Goal: Transaction & Acquisition: Subscribe to service/newsletter

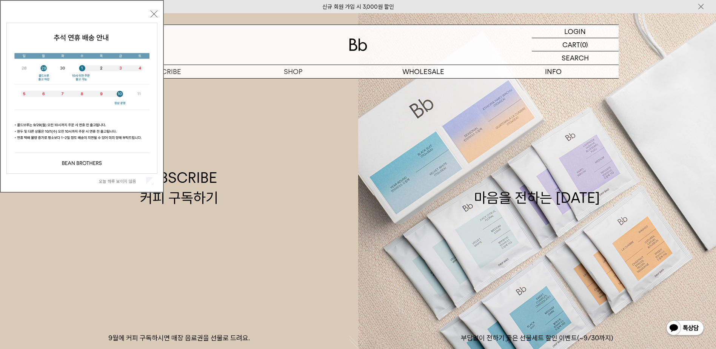
click at [151, 19] on div "오늘 하루 보이지 않음 닫기" at bounding box center [81, 98] width 151 height 180
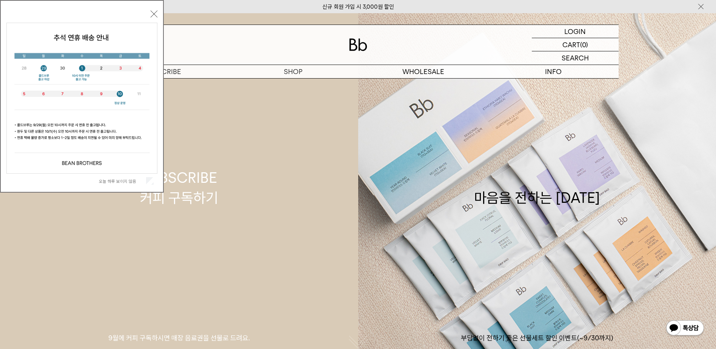
click at [175, 187] on div "SUBSCRIBE 커피 구독하기" at bounding box center [179, 188] width 78 height 40
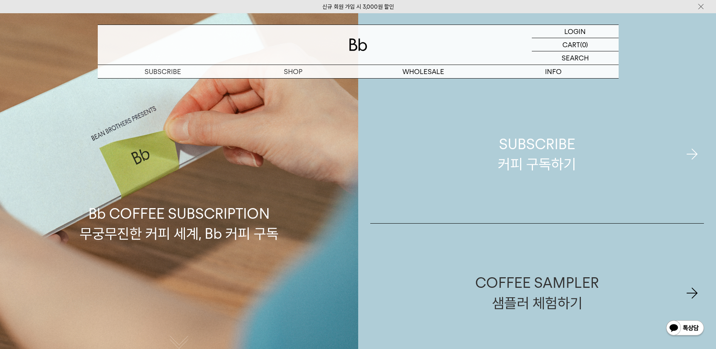
click at [621, 157] on link "SUBSCRIBE 커피 구독하기" at bounding box center [537, 154] width 334 height 138
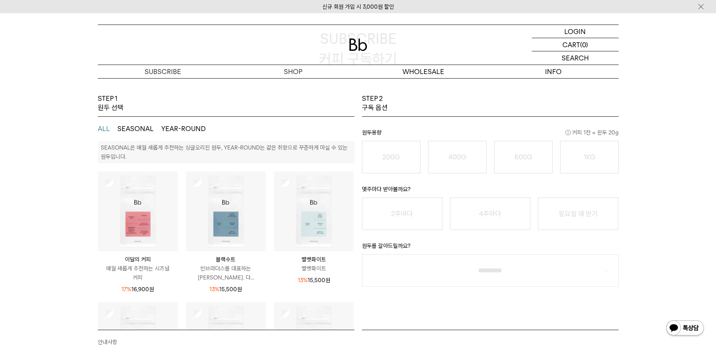
scroll to position [76, 0]
click at [0, 0] on div at bounding box center [0, 0] width 0 height 0
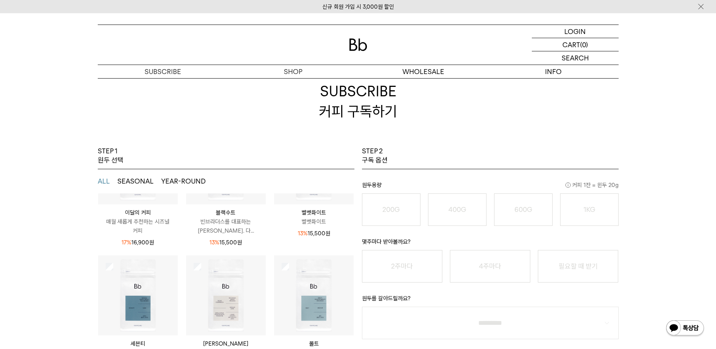
scroll to position [38, 0]
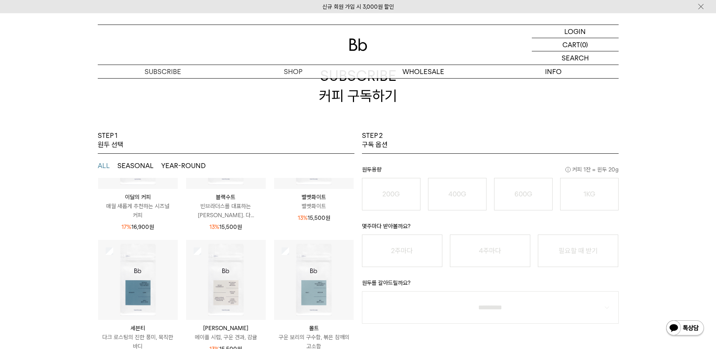
click at [80, 254] on div "STEP 1 원두 선택 ALL SEASONAL YEAR-ROUND SEASONAL은 매월 새롭게 추천하는 싱글오리진 원두, YEAR-ROUND…" at bounding box center [358, 314] width 716 height 366
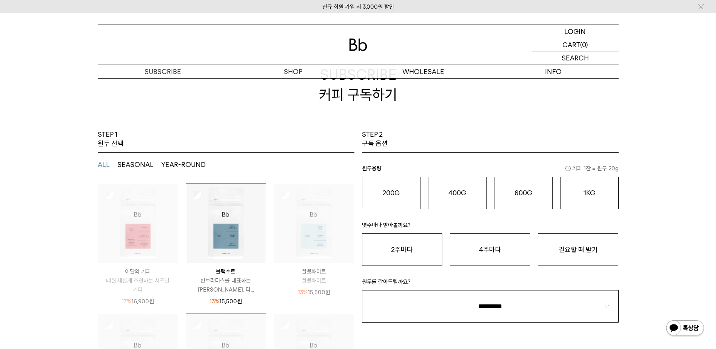
scroll to position [0, 0]
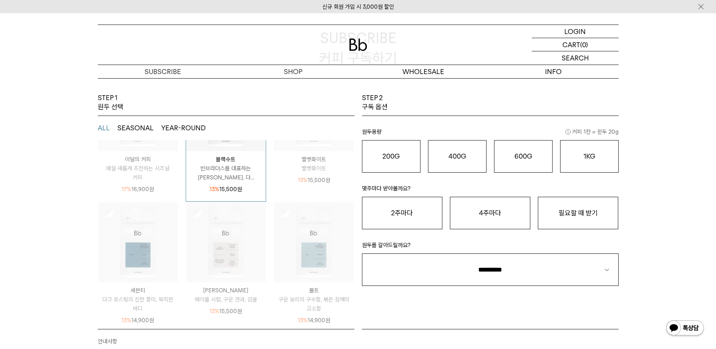
click at [276, 210] on img at bounding box center [314, 242] width 80 height 80
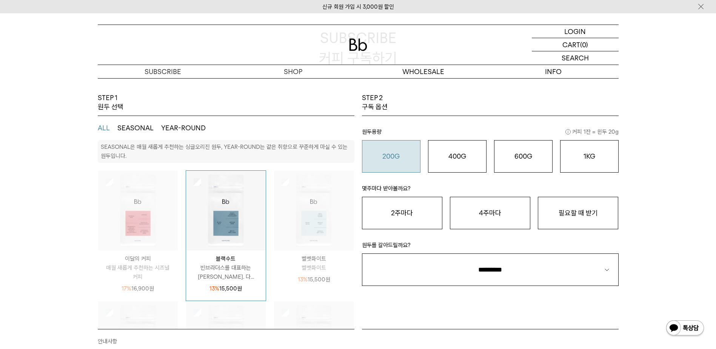
click at [382, 154] on o "200G" at bounding box center [390, 156] width 17 height 8
click at [552, 206] on button "필요할 때 받기" at bounding box center [578, 213] width 80 height 32
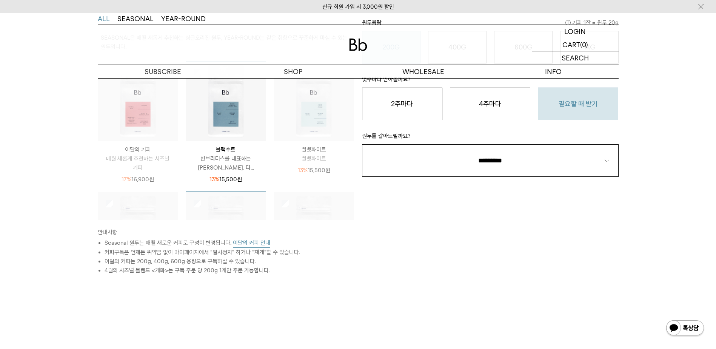
scroll to position [189, 0]
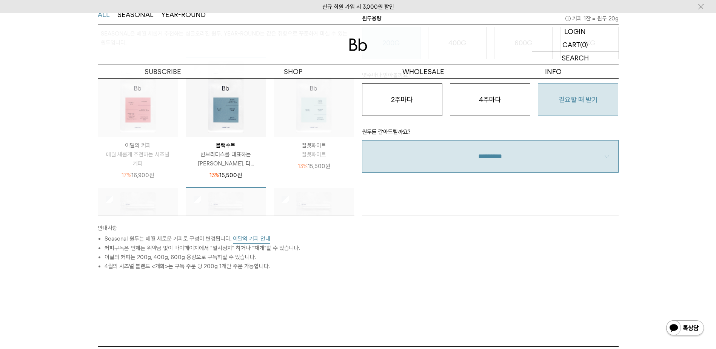
click at [540, 162] on select "**********" at bounding box center [490, 156] width 257 height 32
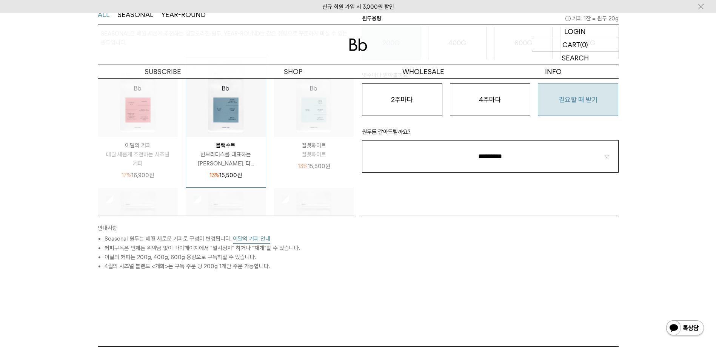
select select "**"
click at [362, 140] on select "**********" at bounding box center [490, 156] width 257 height 32
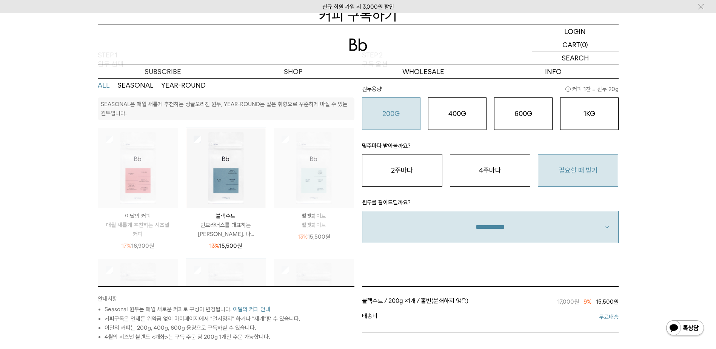
scroll to position [108, 0]
